Goal: Transaction & Acquisition: Subscribe to service/newsletter

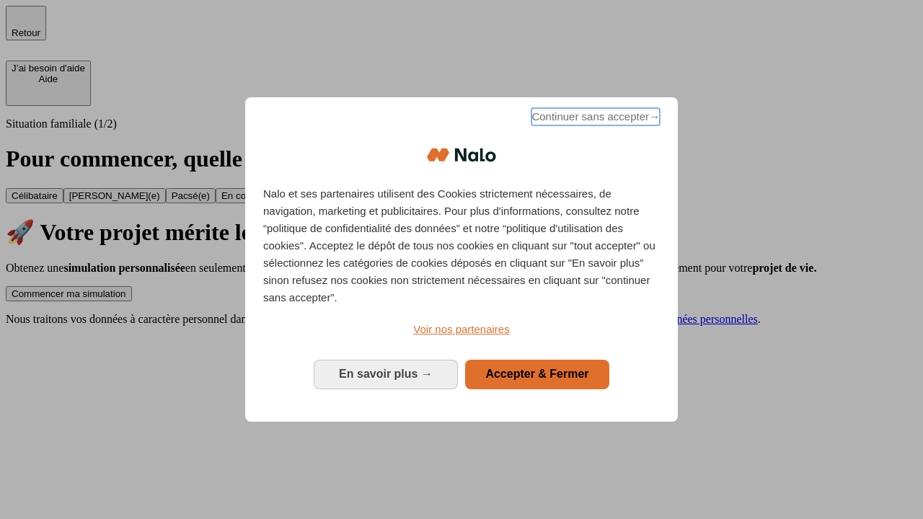
click at [594, 119] on span "Continuer sans accepter →" at bounding box center [595, 116] width 128 height 17
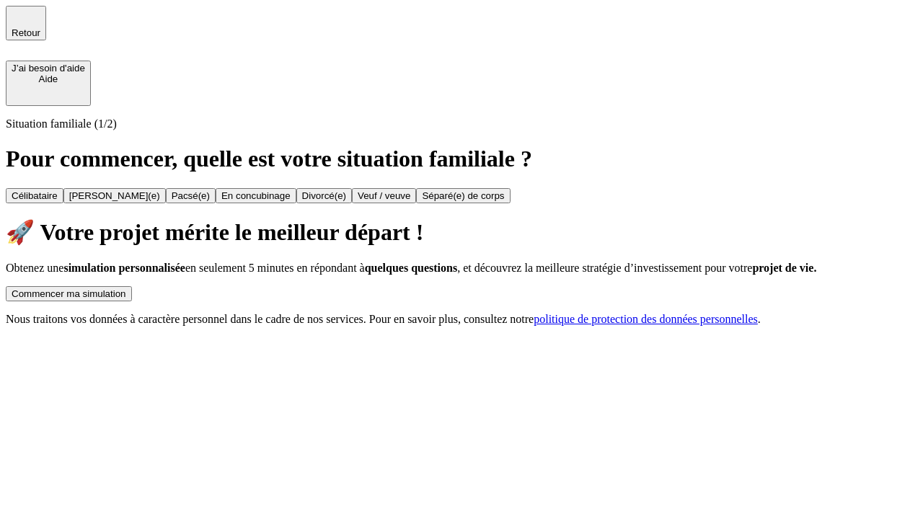
click at [126, 288] on div "Commencer ma simulation" at bounding box center [69, 293] width 115 height 11
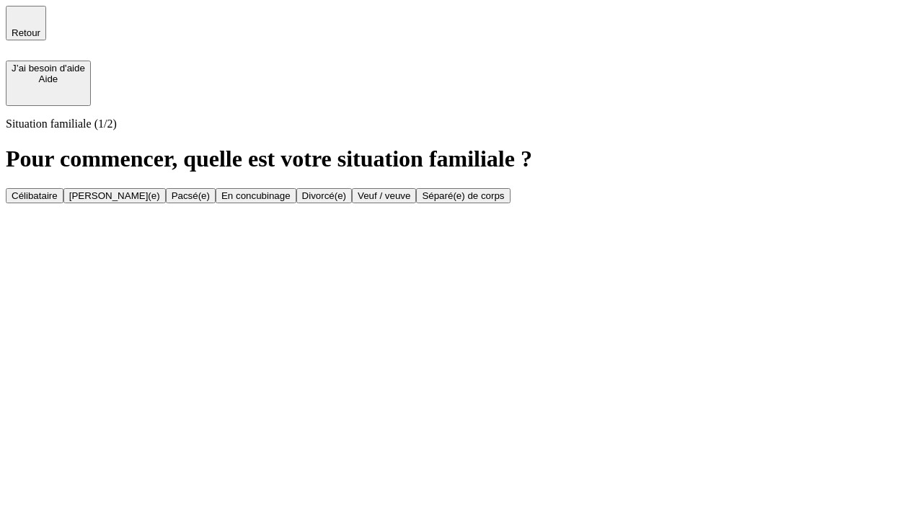
click at [58, 190] on div "Célibataire" at bounding box center [35, 195] width 46 height 11
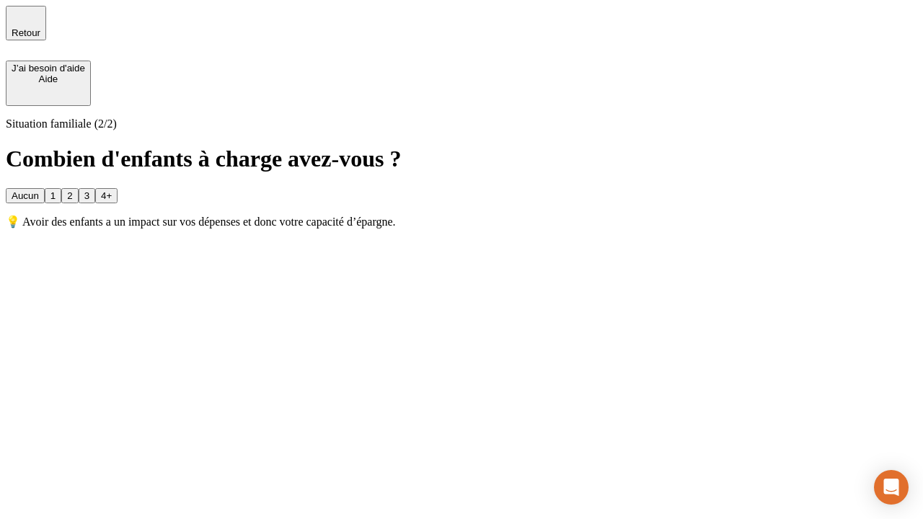
click at [39, 190] on div "Aucun" at bounding box center [25, 195] width 27 height 11
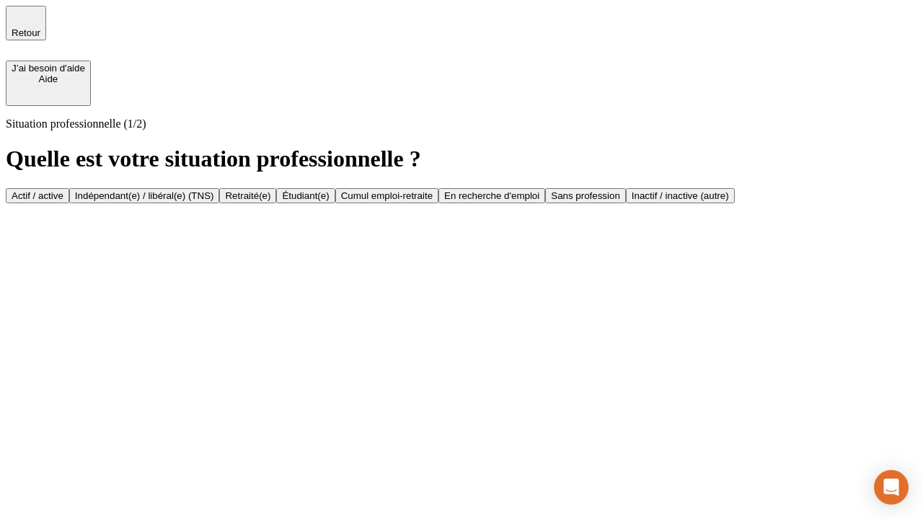
click at [63, 190] on div "Actif / active" at bounding box center [38, 195] width 52 height 11
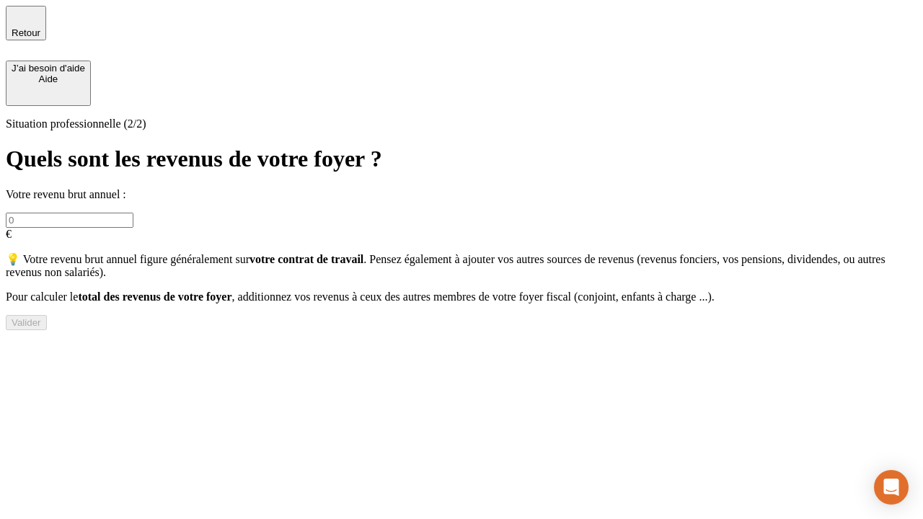
click at [133, 213] on input "text" at bounding box center [70, 220] width 128 height 15
type input "30 000"
click at [41, 328] on div "Valider" at bounding box center [27, 322] width 30 height 11
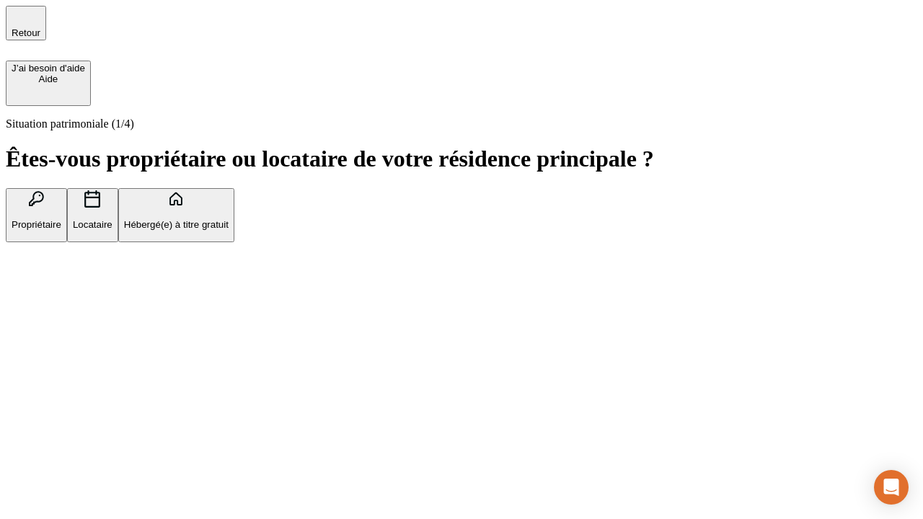
click at [228, 230] on p "Hébergé(e) à titre gratuit" at bounding box center [176, 224] width 105 height 11
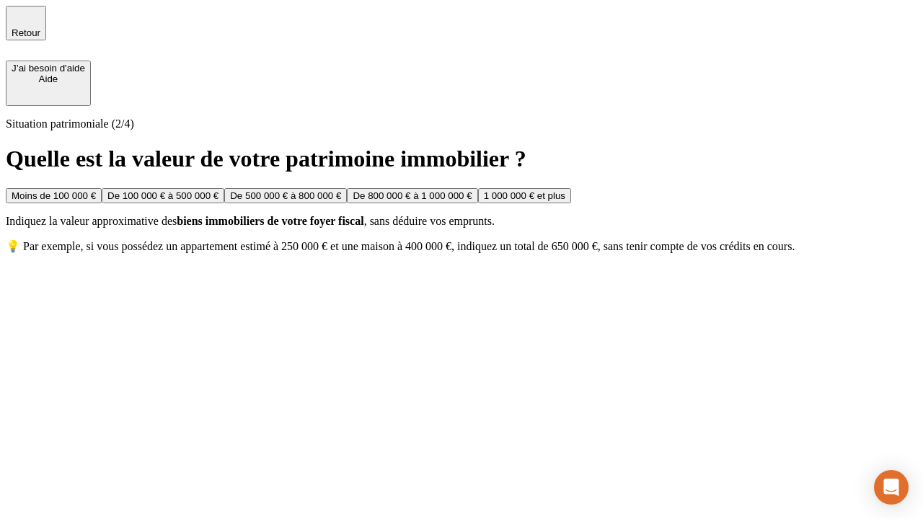
click at [96, 190] on div "Moins de 100 000 €" at bounding box center [54, 195] width 84 height 11
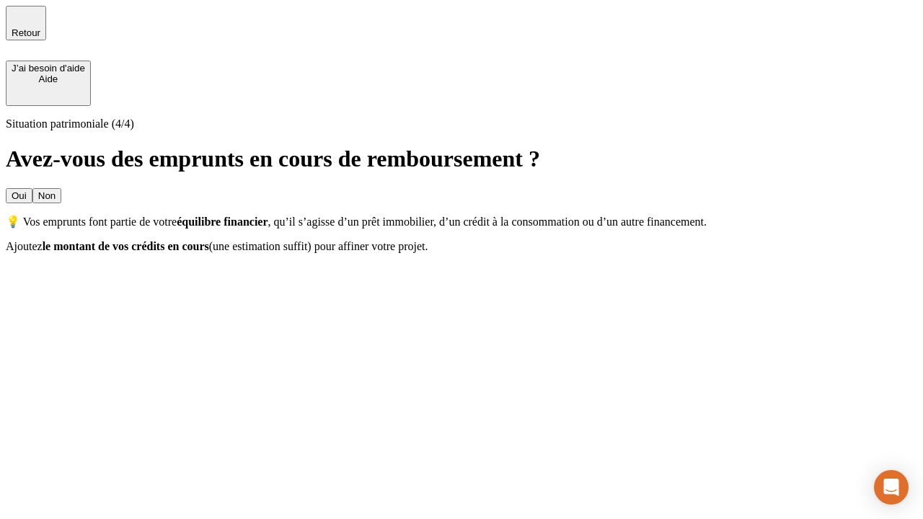
click at [55, 190] on div "Non" at bounding box center [46, 195] width 17 height 11
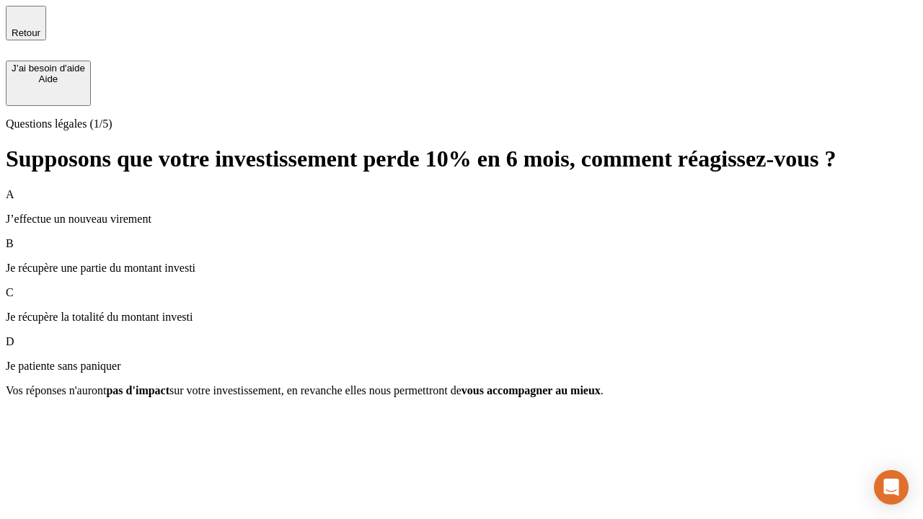
click at [461, 188] on div "A J’effectue un nouveau virement" at bounding box center [461, 206] width 911 height 37
click at [43, 422] on div "Suivant" at bounding box center [28, 416] width 32 height 11
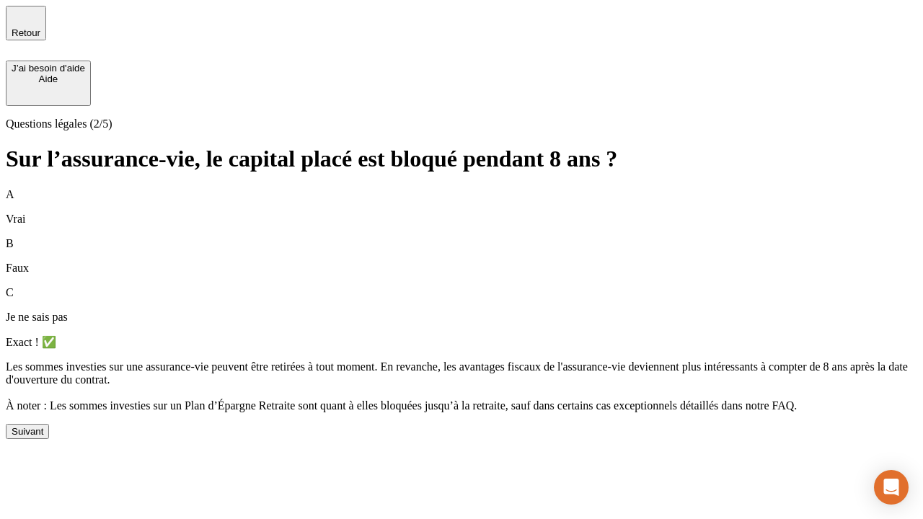
click at [43, 437] on div "Suivant" at bounding box center [28, 431] width 32 height 11
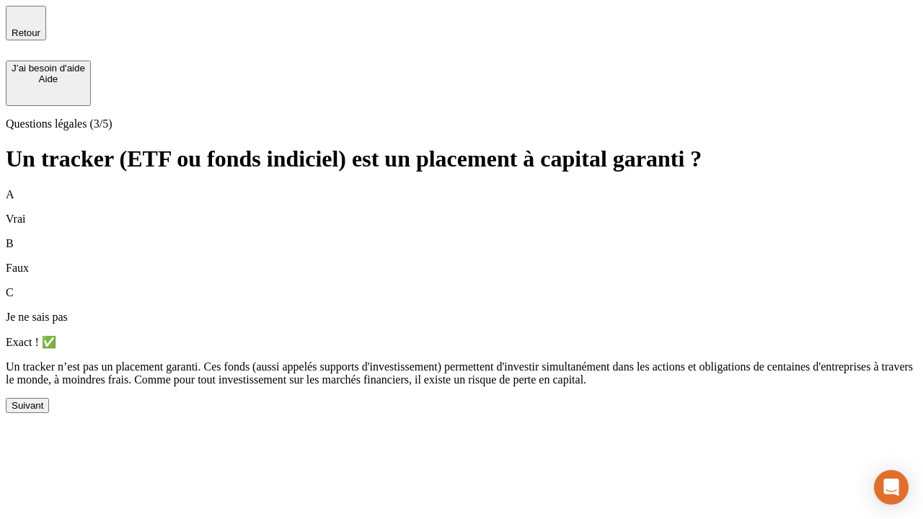
click at [43, 411] on div "Suivant" at bounding box center [28, 405] width 32 height 11
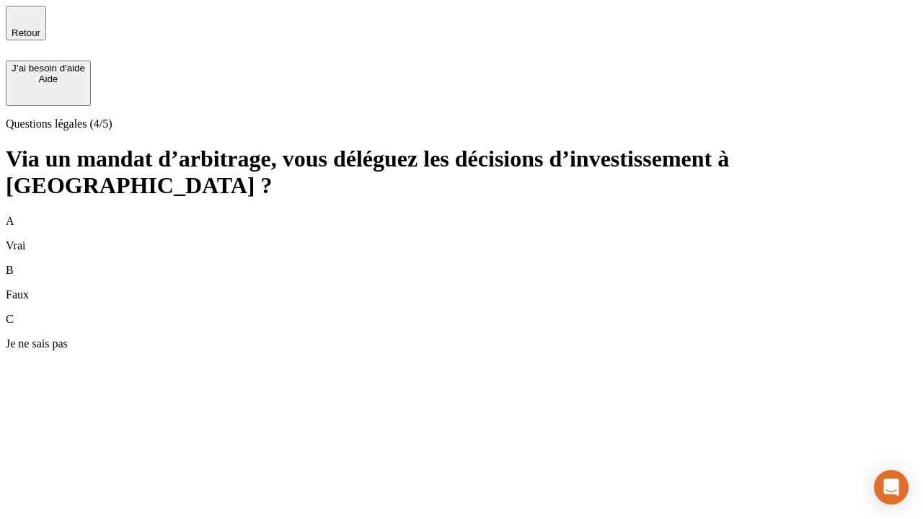
click at [461, 215] on div "A Vrai" at bounding box center [461, 233] width 911 height 37
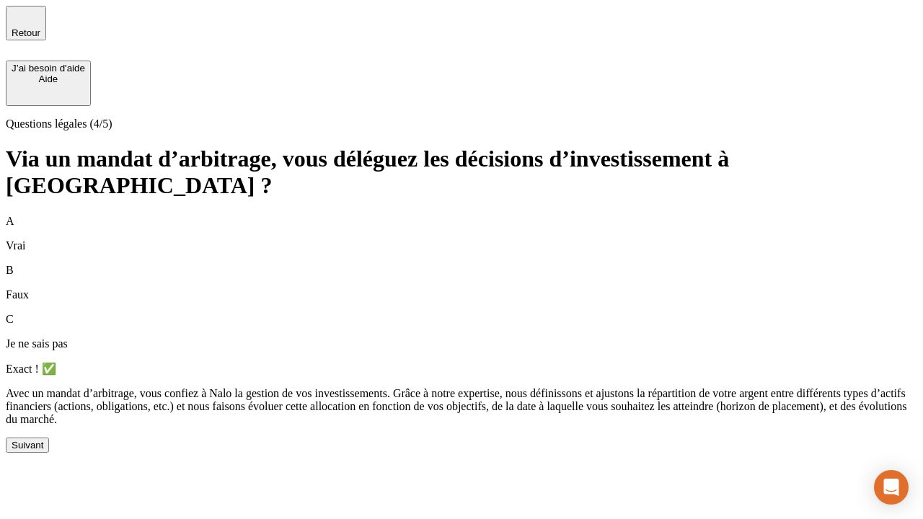
click at [43, 450] on div "Suivant" at bounding box center [28, 445] width 32 height 11
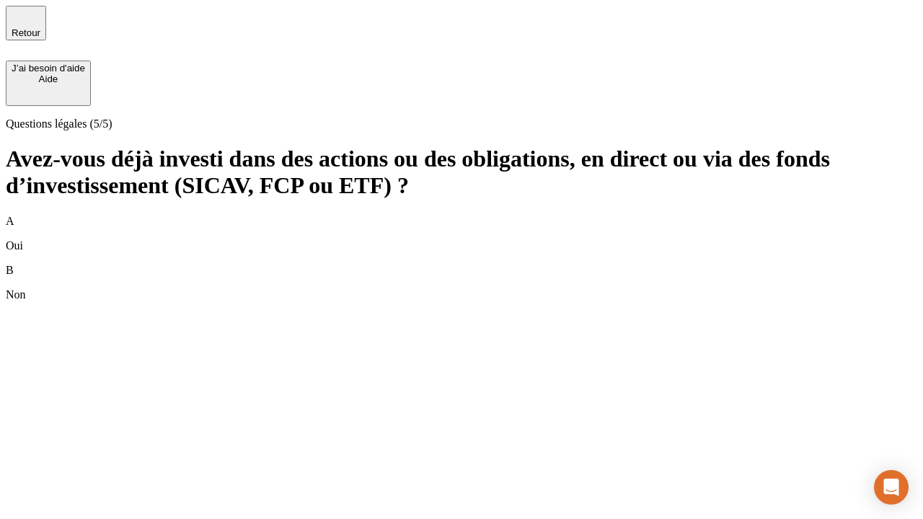
click at [461, 264] on div "B Non" at bounding box center [461, 282] width 911 height 37
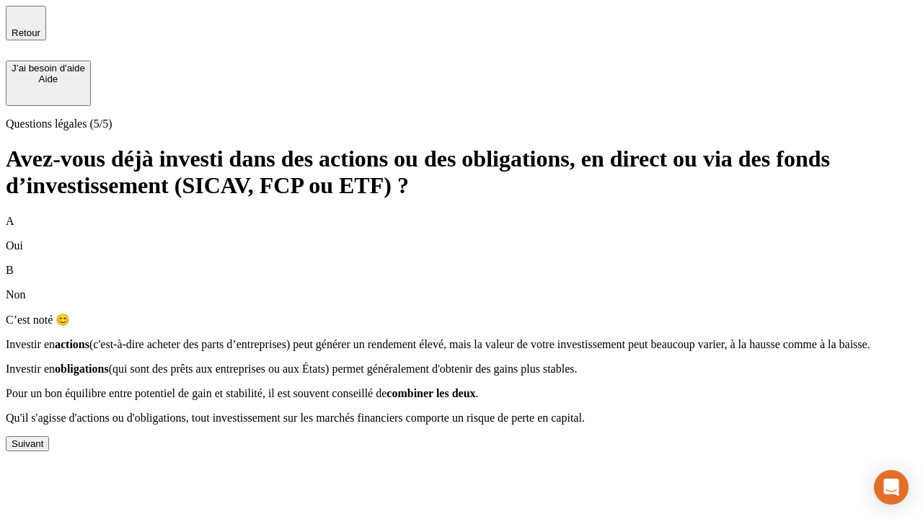
click at [43, 449] on div "Suivant" at bounding box center [28, 443] width 32 height 11
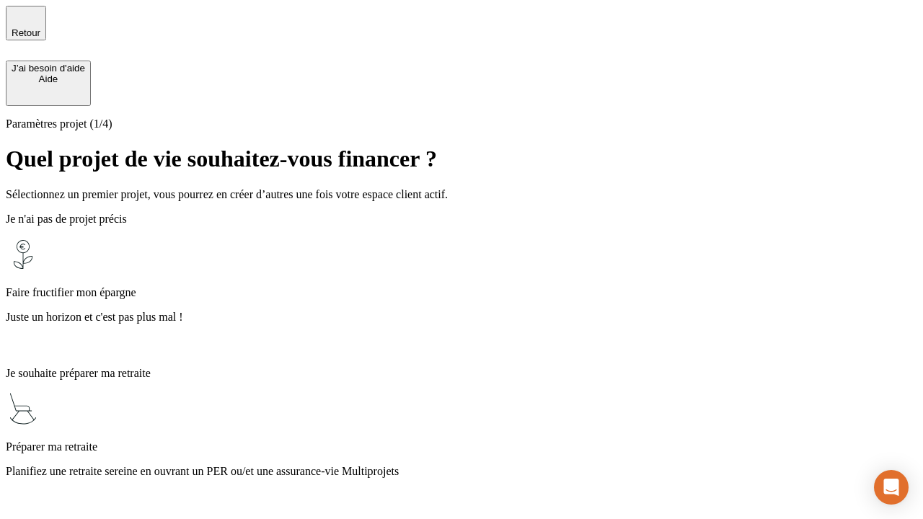
click at [461, 465] on p "Planifiez une retraite sereine en ouvrant un PER ou/et une assurance-vie Multip…" at bounding box center [461, 471] width 911 height 13
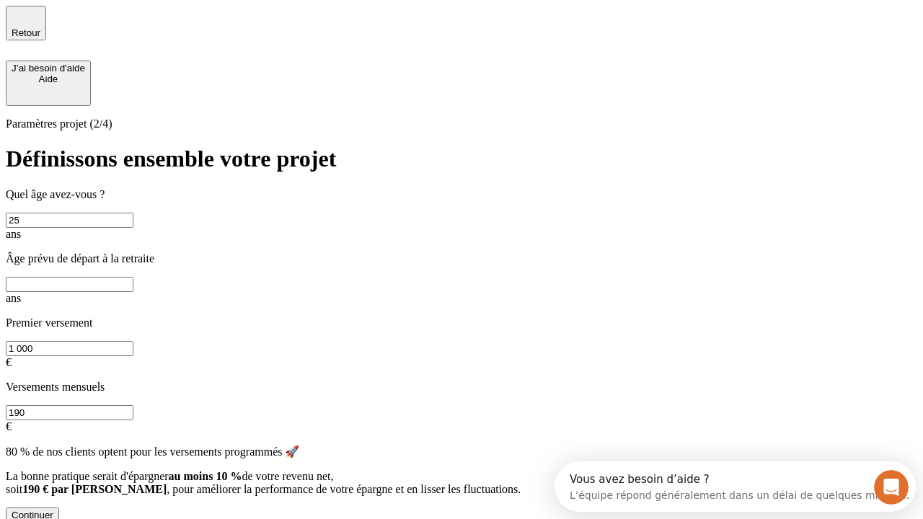
type input "25"
click at [133, 277] on input "text" at bounding box center [70, 284] width 128 height 15
type input "64"
click at [133, 341] on input "1 000" at bounding box center [70, 348] width 128 height 15
type input "1 000"
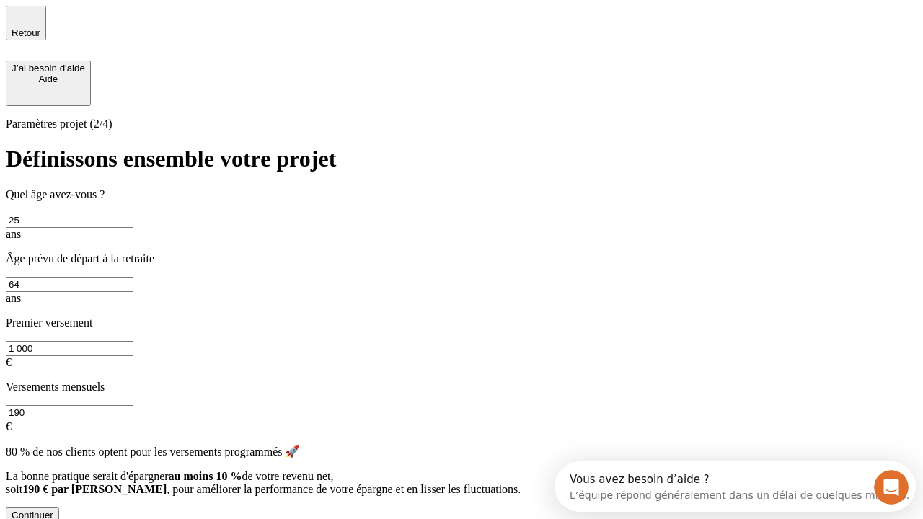
click at [133, 405] on input "190" at bounding box center [70, 412] width 128 height 15
type input "640"
click at [53, 510] on div "Continuer" at bounding box center [33, 515] width 42 height 11
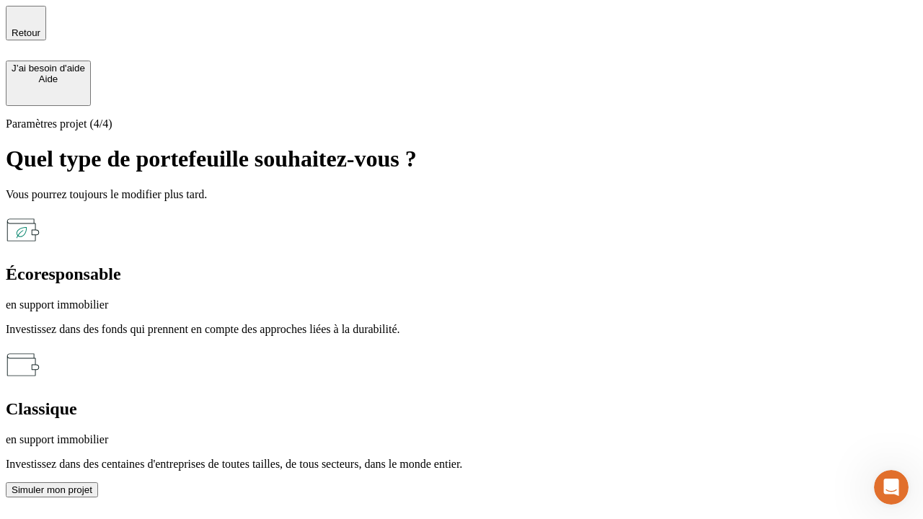
click at [304, 298] on p "en support immobilier" at bounding box center [461, 304] width 911 height 13
click at [92, 484] on div "Simuler mon projet" at bounding box center [52, 489] width 81 height 11
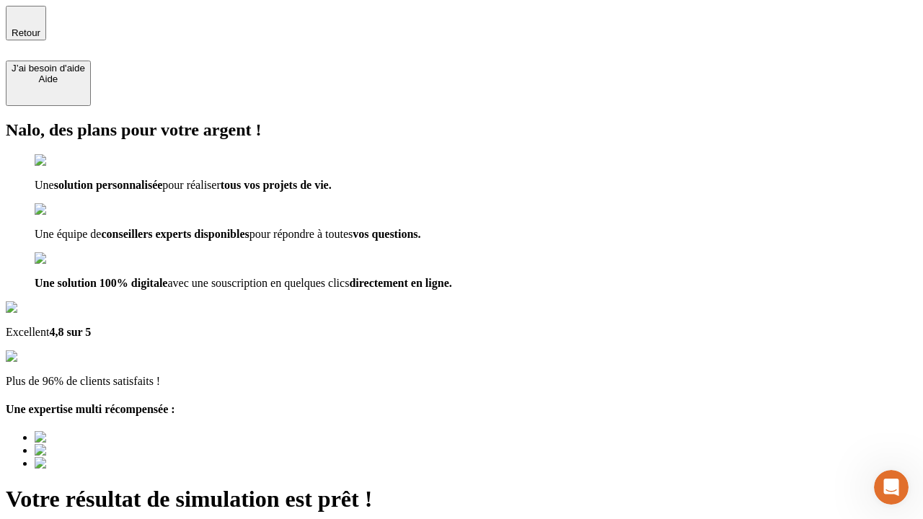
type input "[EMAIL_ADDRESS][PERSON_NAME][DOMAIN_NAME]"
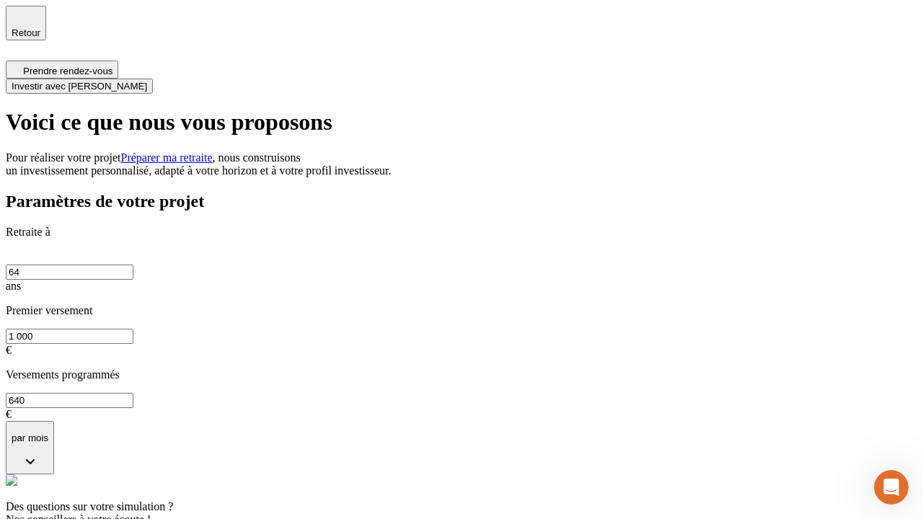
click at [147, 81] on span "Investir avec [PERSON_NAME]" at bounding box center [79, 86] width 135 height 11
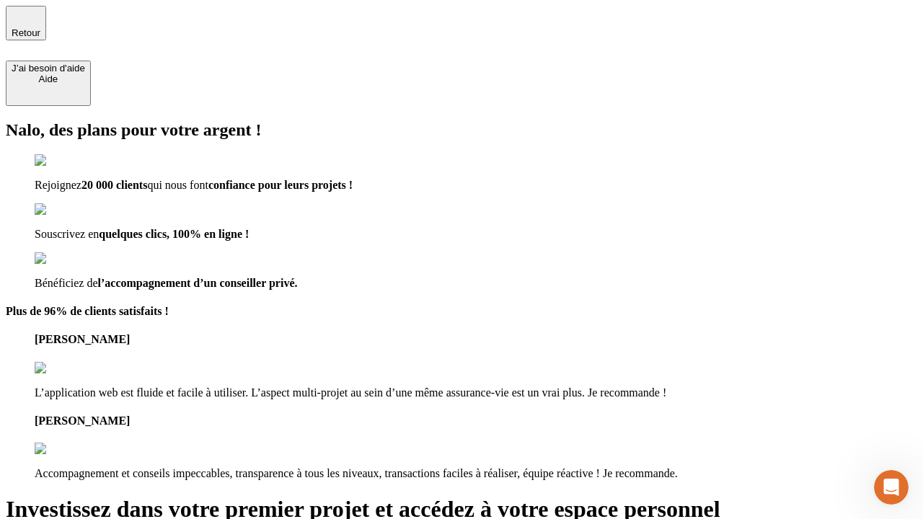
type input "[EMAIL_ADDRESS][PERSON_NAME][DOMAIN_NAME]"
